Goal: Find specific page/section: Find specific page/section

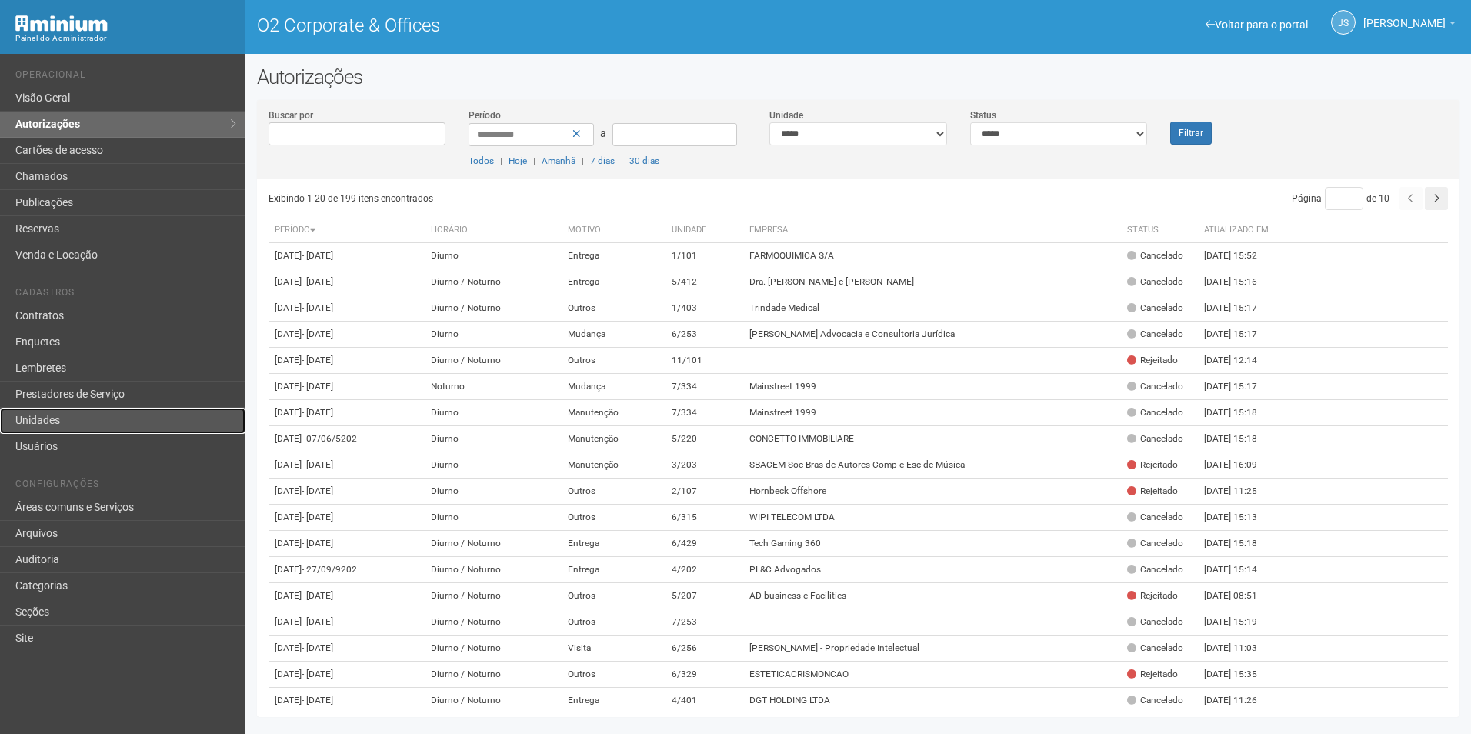
click at [95, 422] on link "Unidades" at bounding box center [122, 421] width 245 height 26
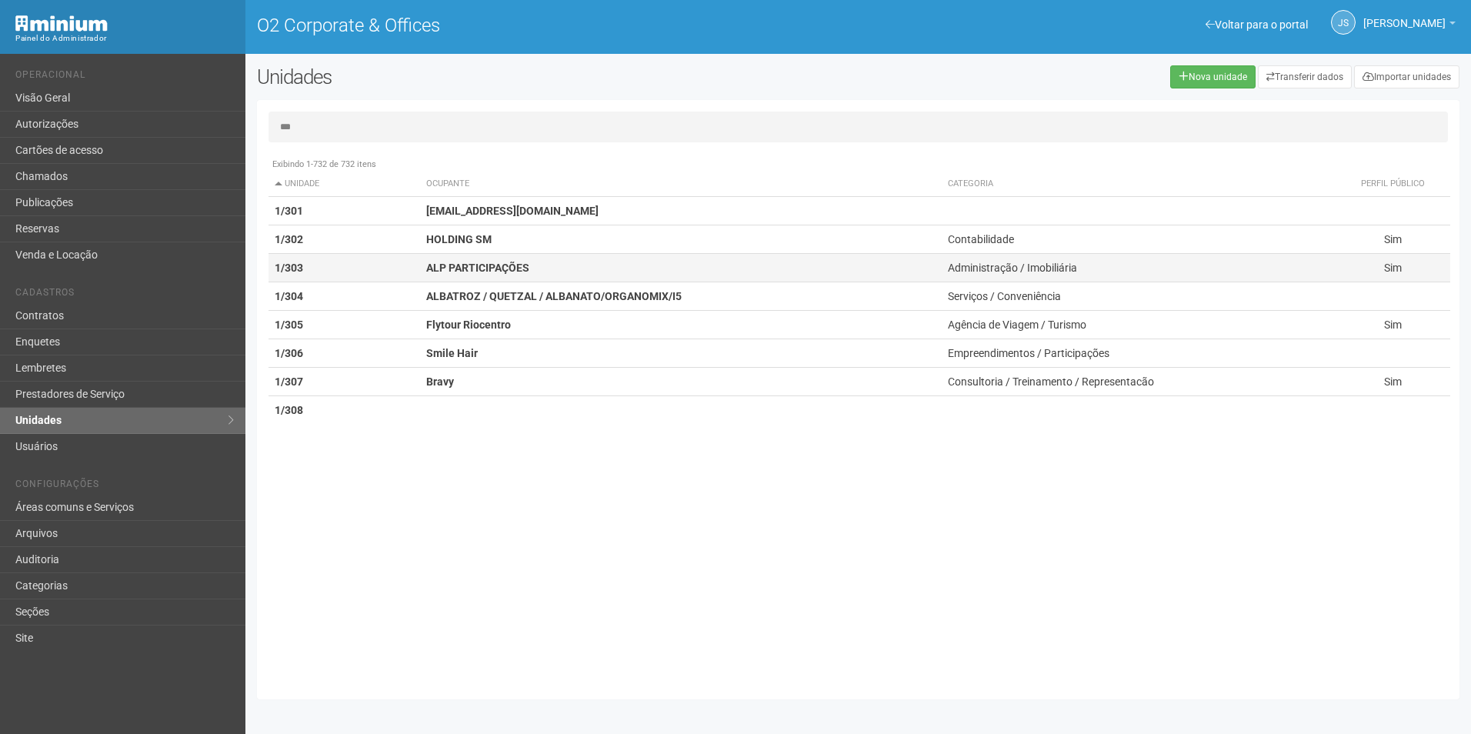
type input "***"
click at [479, 269] on strong "ALP PARTICIPAÇÕES" at bounding box center [477, 268] width 103 height 12
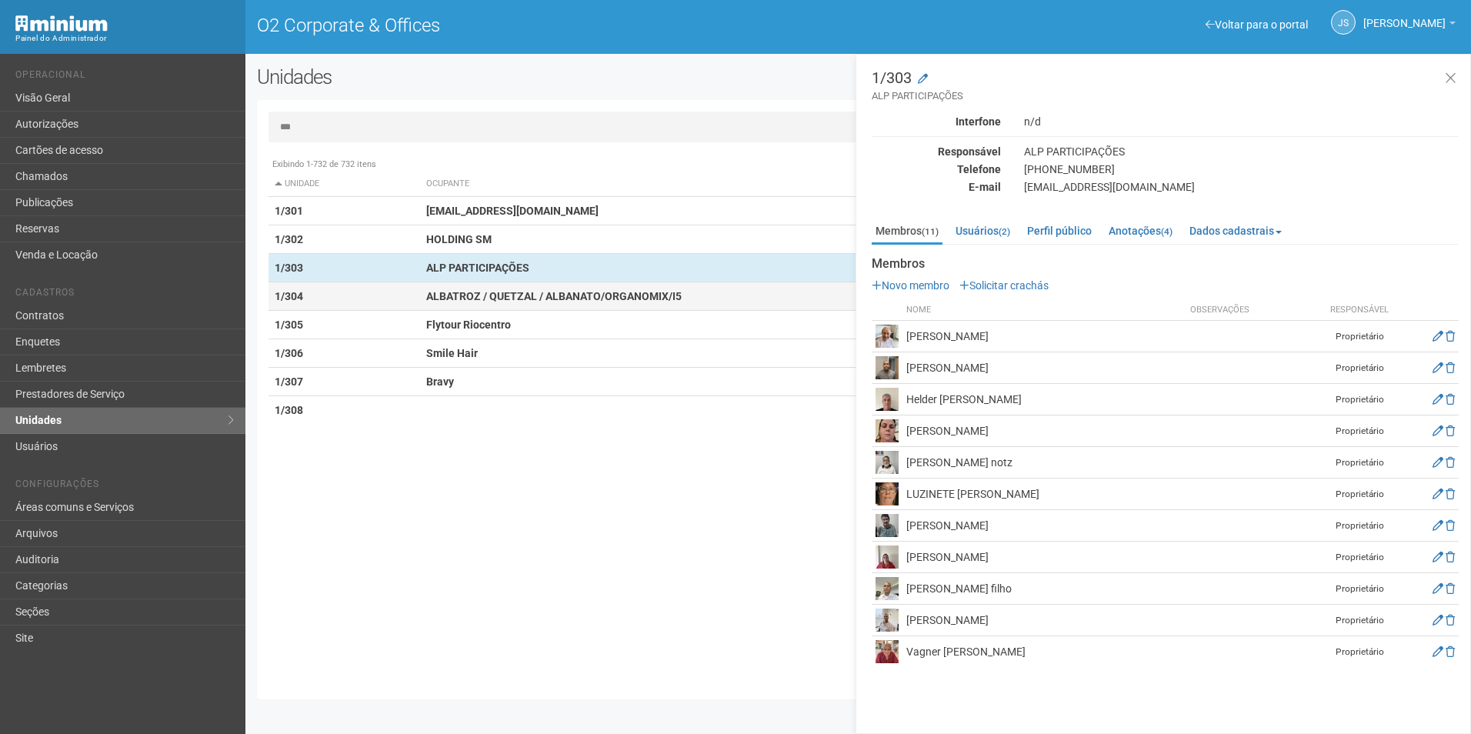
click at [628, 296] on strong "ALBATROZ / QUETZAL / ALBANATO/ORGANOMIX/I5" at bounding box center [553, 296] width 255 height 12
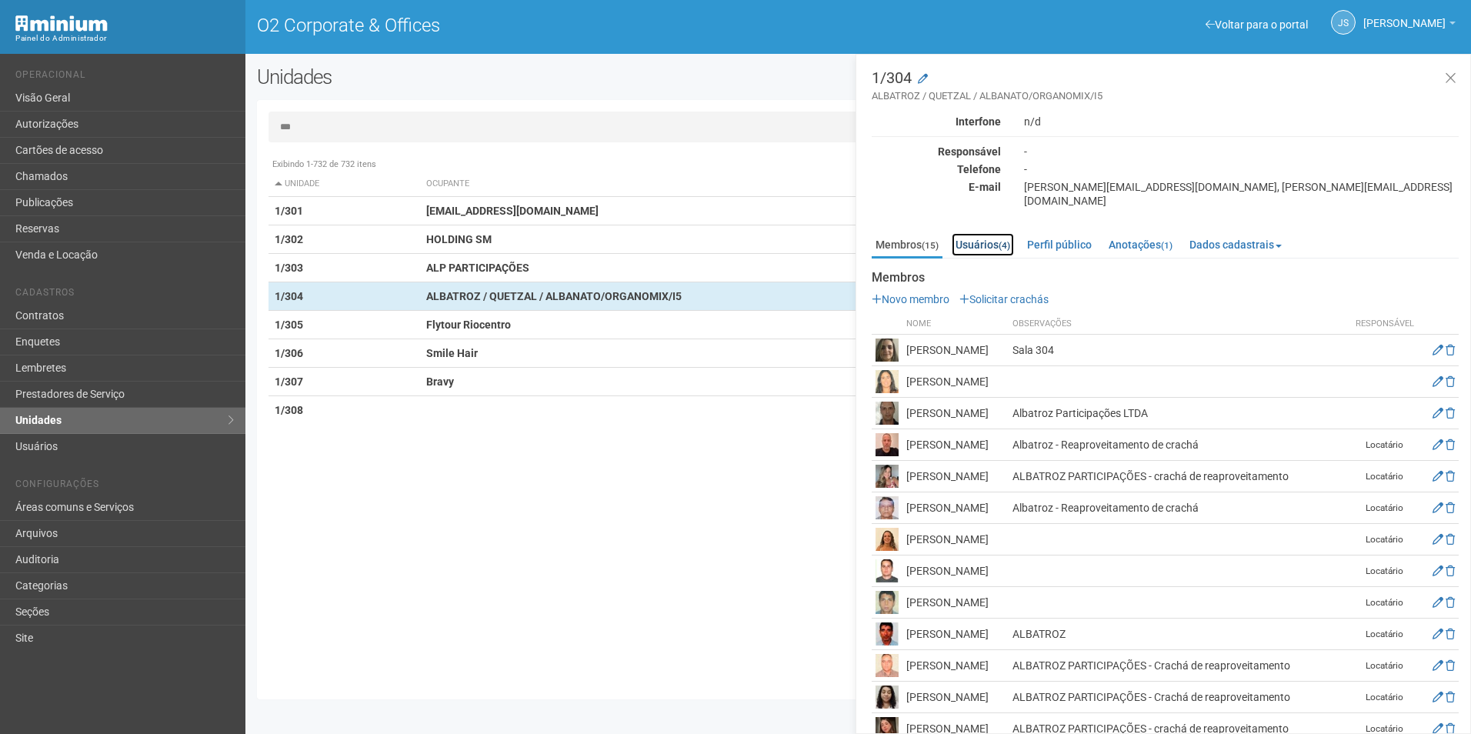
click at [994, 233] on link "Usuários (4)" at bounding box center [983, 244] width 62 height 23
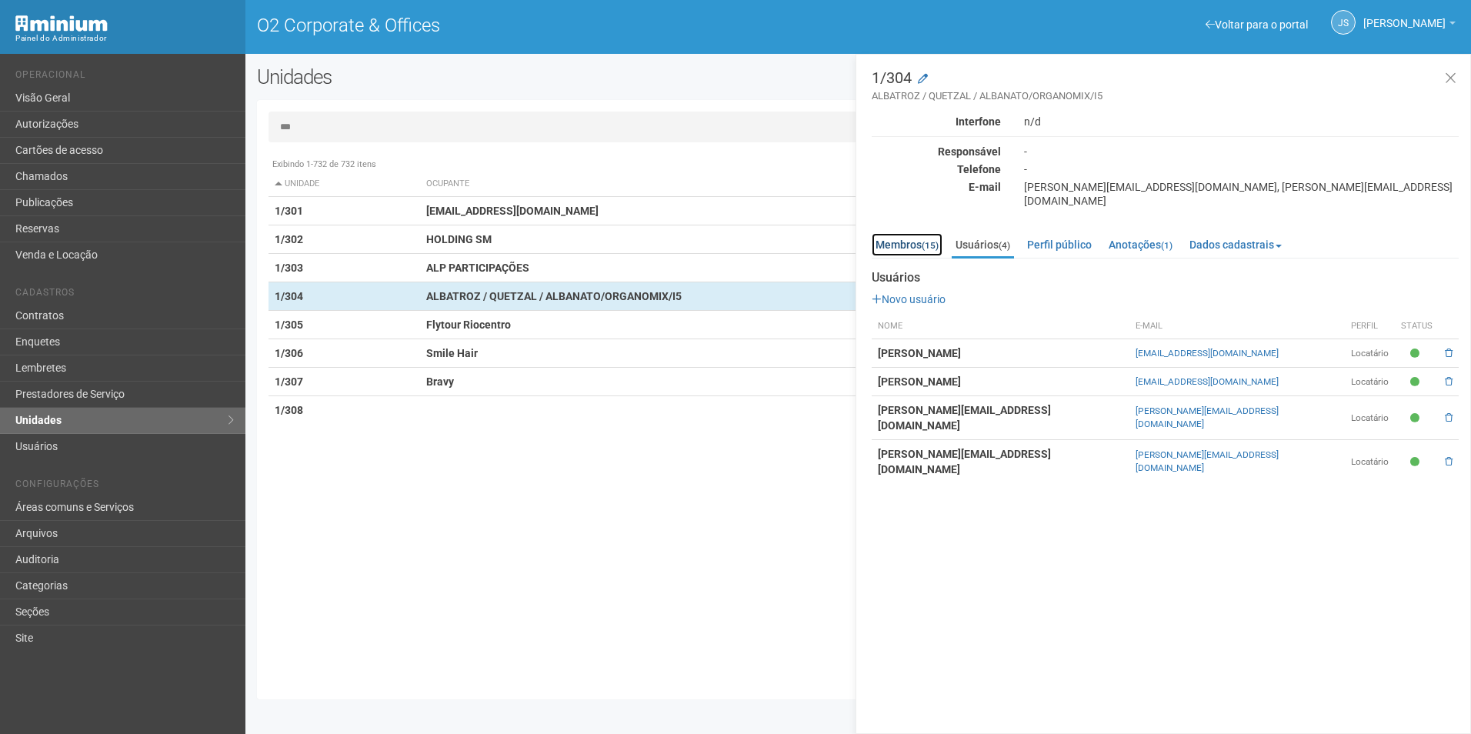
click at [904, 235] on link "Membros (15)" at bounding box center [907, 244] width 71 height 23
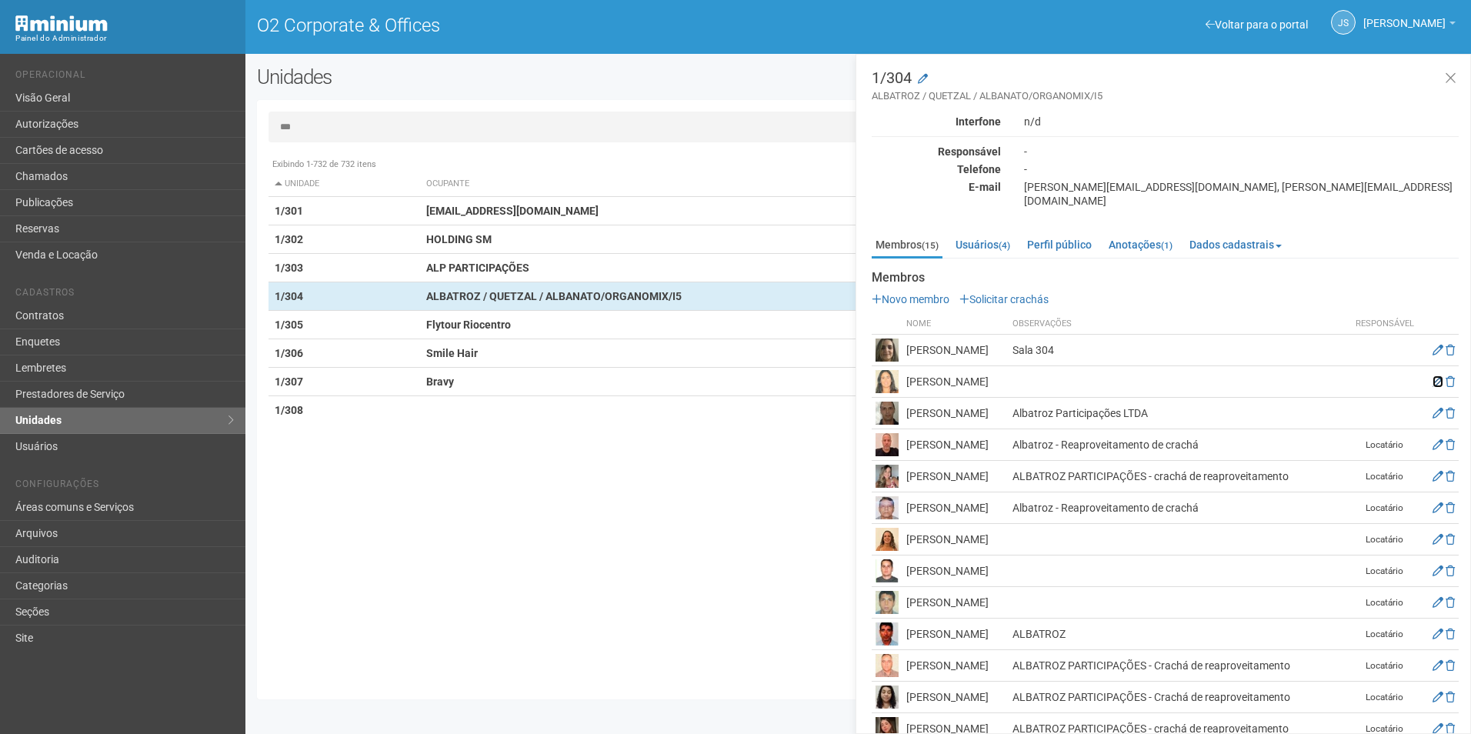
click at [1436, 376] on icon at bounding box center [1438, 381] width 11 height 11
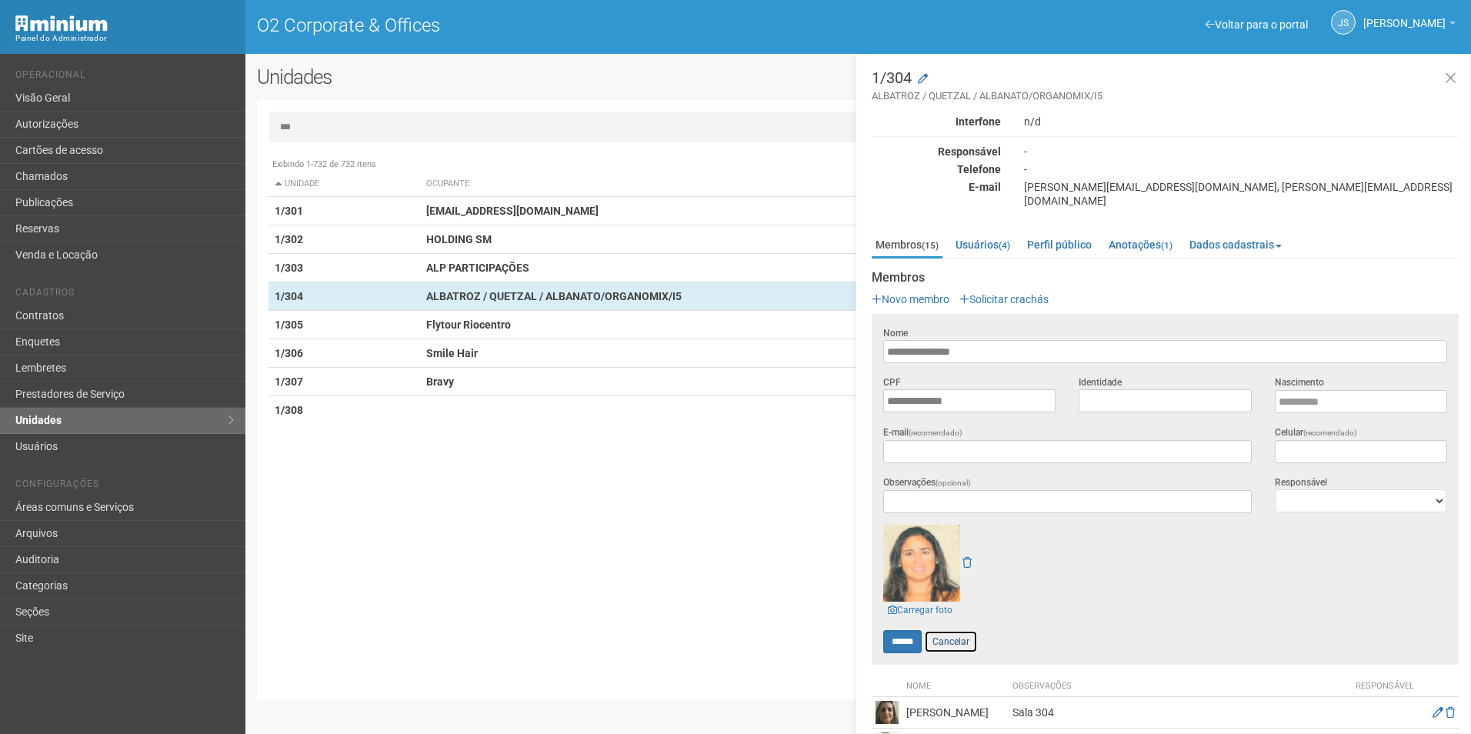
click at [966, 630] on link "Cancelar" at bounding box center [951, 641] width 54 height 23
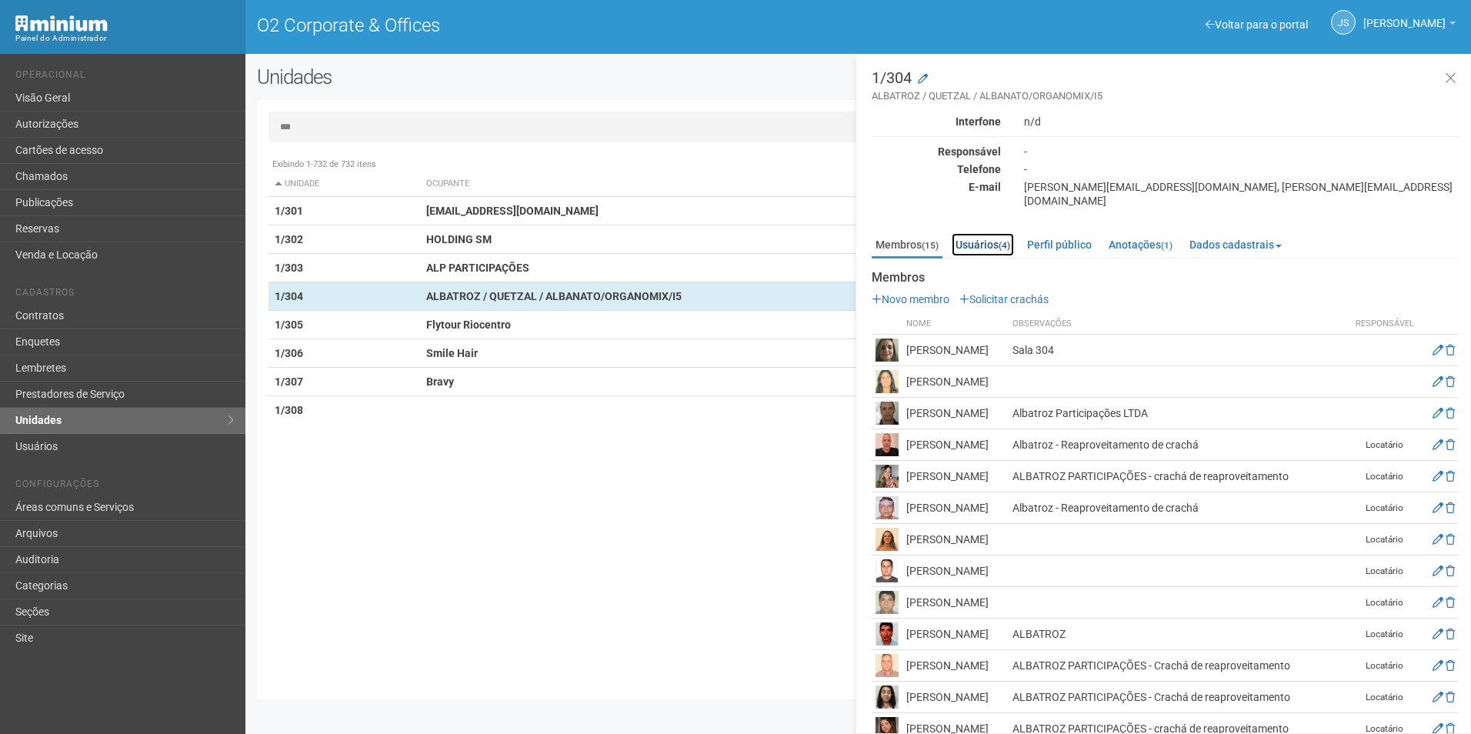
click at [1000, 235] on link "Usuários (4)" at bounding box center [983, 244] width 62 height 23
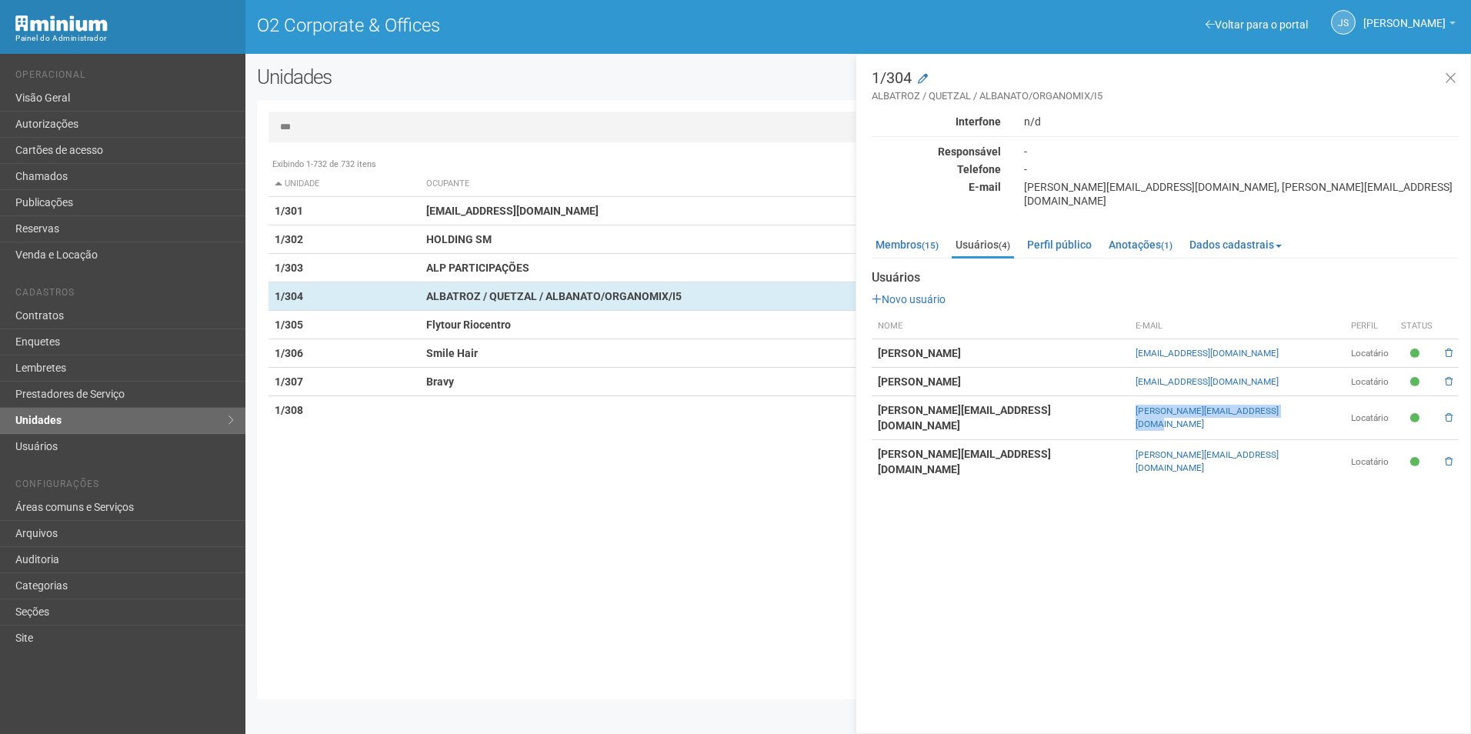
drag, startPoint x: 1108, startPoint y: 400, endPoint x: 1260, endPoint y: 402, distance: 152.4
click at [1260, 402] on tr "[PERSON_NAME][EMAIL_ADDRESS][DOMAIN_NAME] [PERSON_NAME][EMAIL_ADDRESS][DOMAIN_N…" at bounding box center [1165, 418] width 587 height 44
copy tr "[PERSON_NAME][EMAIL_ADDRESS][DOMAIN_NAME]"
